Goal: Information Seeking & Learning: Check status

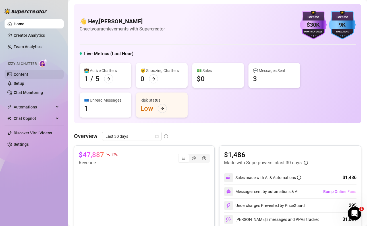
scroll to position [123, 0]
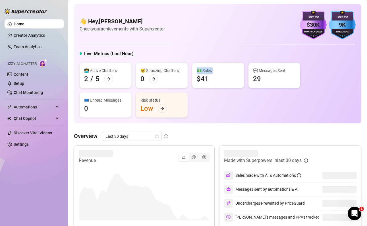
drag, startPoint x: 198, startPoint y: 80, endPoint x: 218, endPoint y: 80, distance: 19.9
click at [218, 80] on div "💵 Sales $41" at bounding box center [218, 75] width 52 height 25
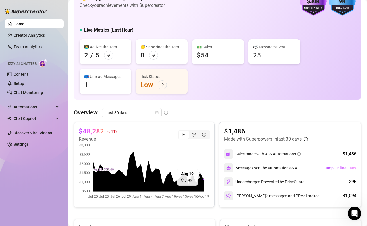
scroll to position [67, 0]
